Goal: Book appointment/travel/reservation

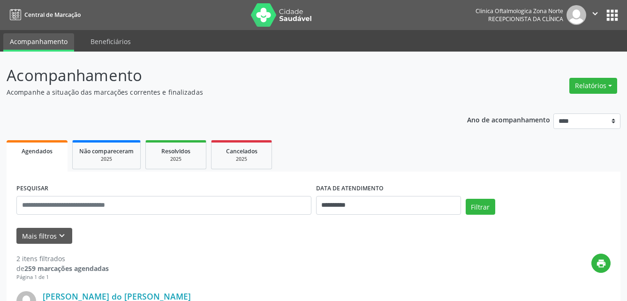
scroll to position [94, 0]
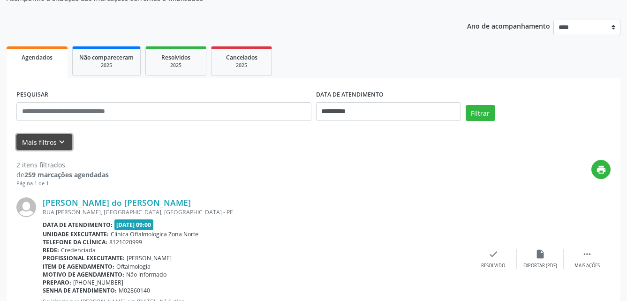
click at [61, 140] on icon "keyboard_arrow_down" at bounding box center [62, 142] width 10 height 10
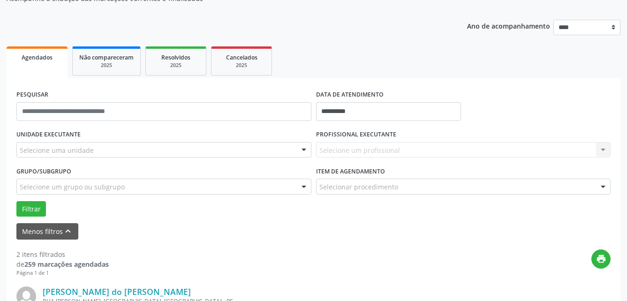
click at [144, 183] on div "Selecione um grupo ou subgrupo" at bounding box center [163, 187] width 295 height 16
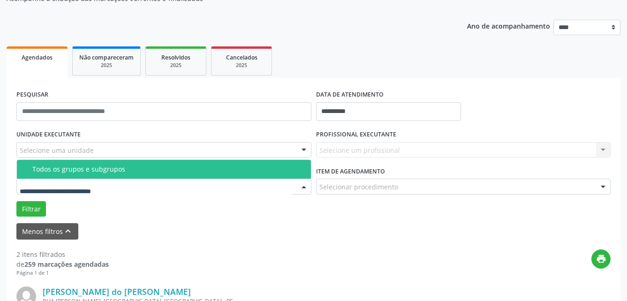
click at [144, 168] on div "Todos os grupos e subgrupos" at bounding box center [168, 168] width 273 height 7
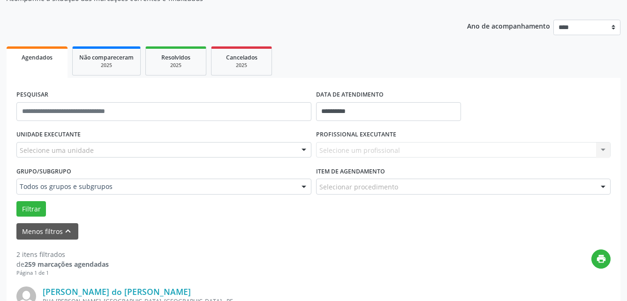
click at [159, 150] on div "Selecione uma unidade" at bounding box center [163, 150] width 295 height 16
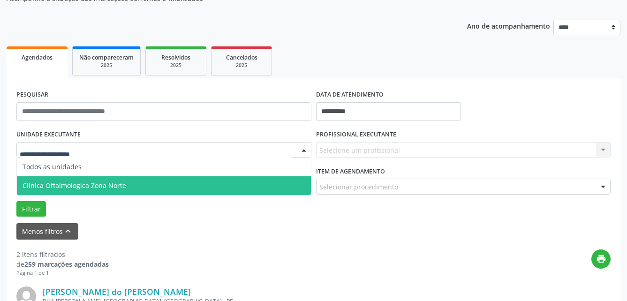
click at [160, 182] on span "Clinica Oftalmologica Zona Norte" at bounding box center [164, 185] width 294 height 19
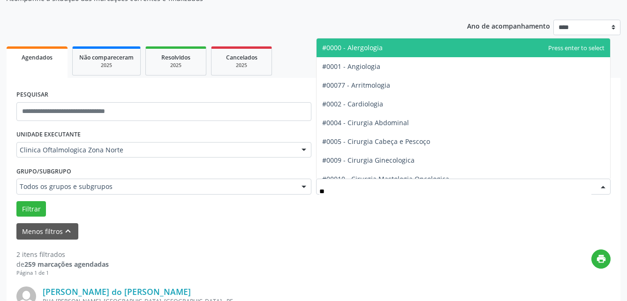
type input "***"
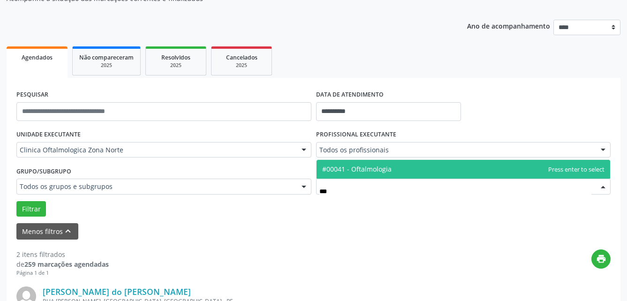
click at [386, 172] on span "#00041 - Oftalmologia" at bounding box center [356, 168] width 69 height 9
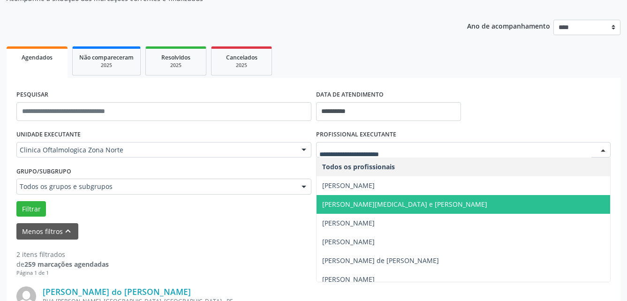
click at [422, 201] on span "[PERSON_NAME][MEDICAL_DATA] e [PERSON_NAME]" at bounding box center [404, 204] width 165 height 9
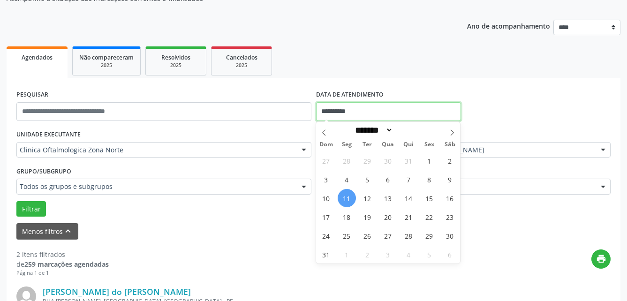
click at [384, 115] on input "**********" at bounding box center [388, 111] width 145 height 19
click at [457, 130] on span at bounding box center [452, 130] width 16 height 16
select select "*"
click at [382, 172] on span "8" at bounding box center [388, 179] width 18 height 18
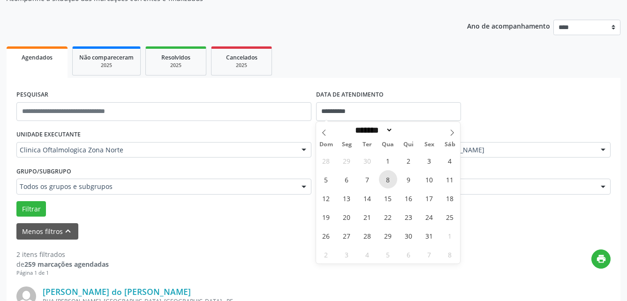
type input "**********"
click at [382, 172] on span "8" at bounding box center [388, 179] width 18 height 18
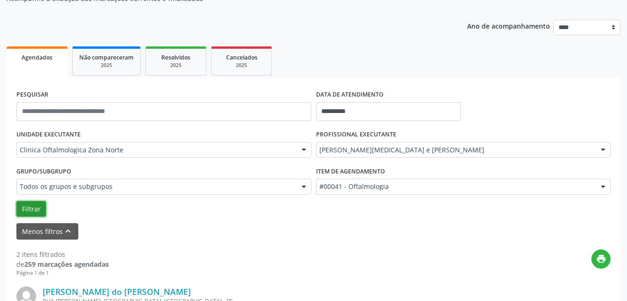
click at [30, 215] on button "Filtrar" at bounding box center [31, 209] width 30 height 16
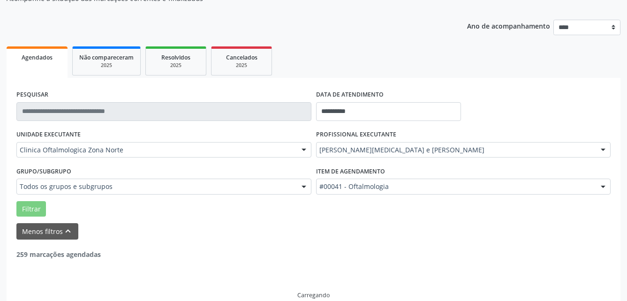
scroll to position [78, 0]
